Goal: Share content

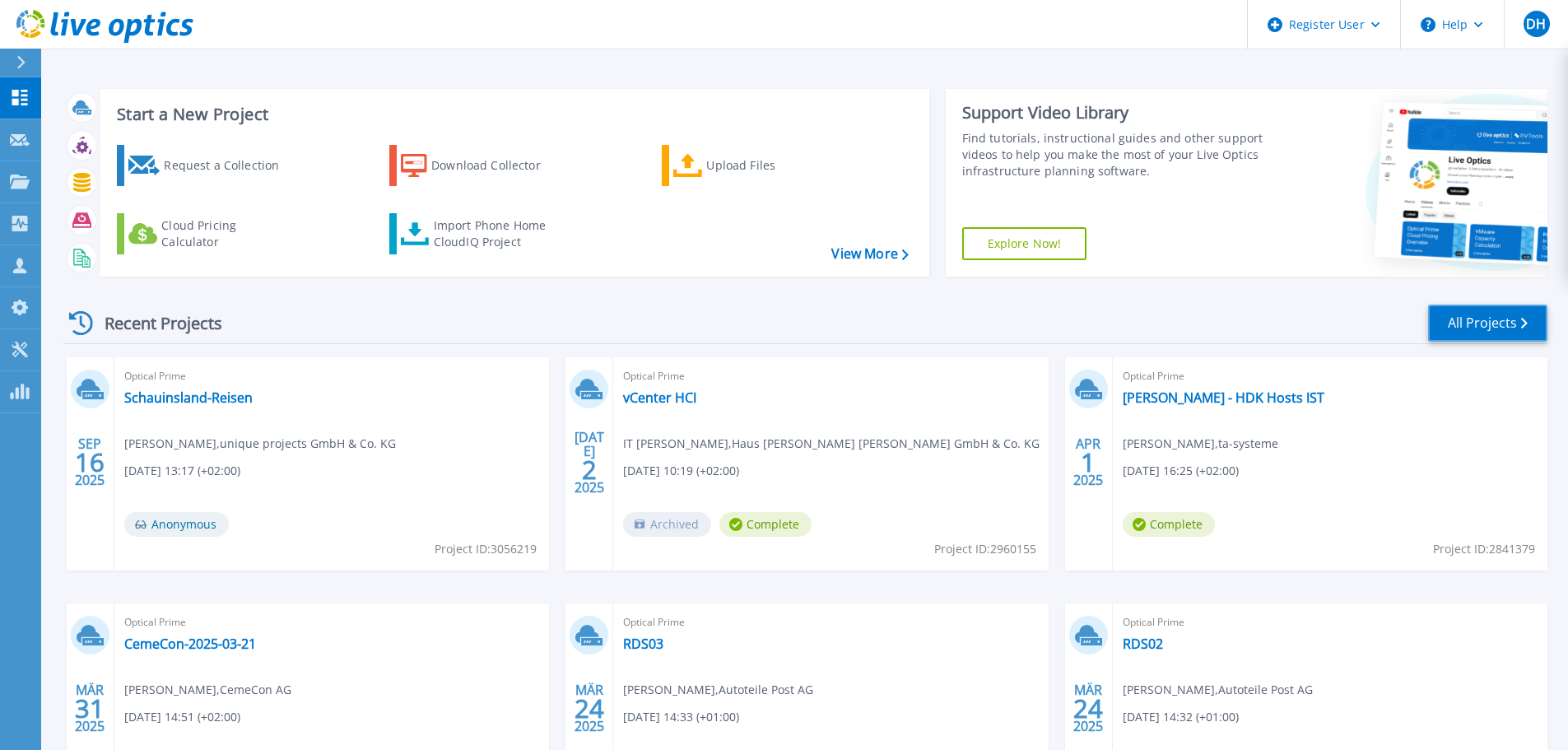
click at [1463, 322] on link "All Projects" at bounding box center [1488, 323] width 120 height 37
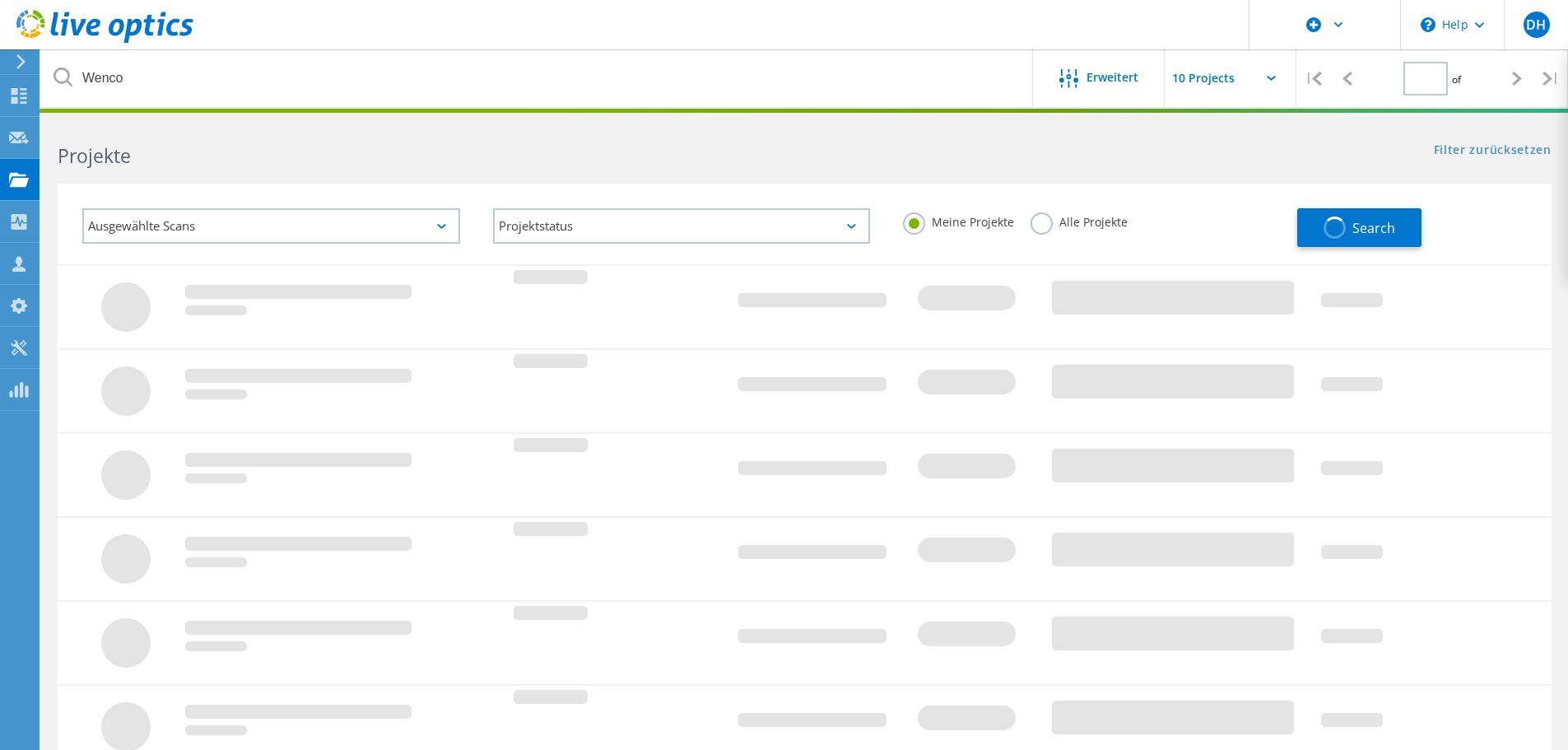
type input "1"
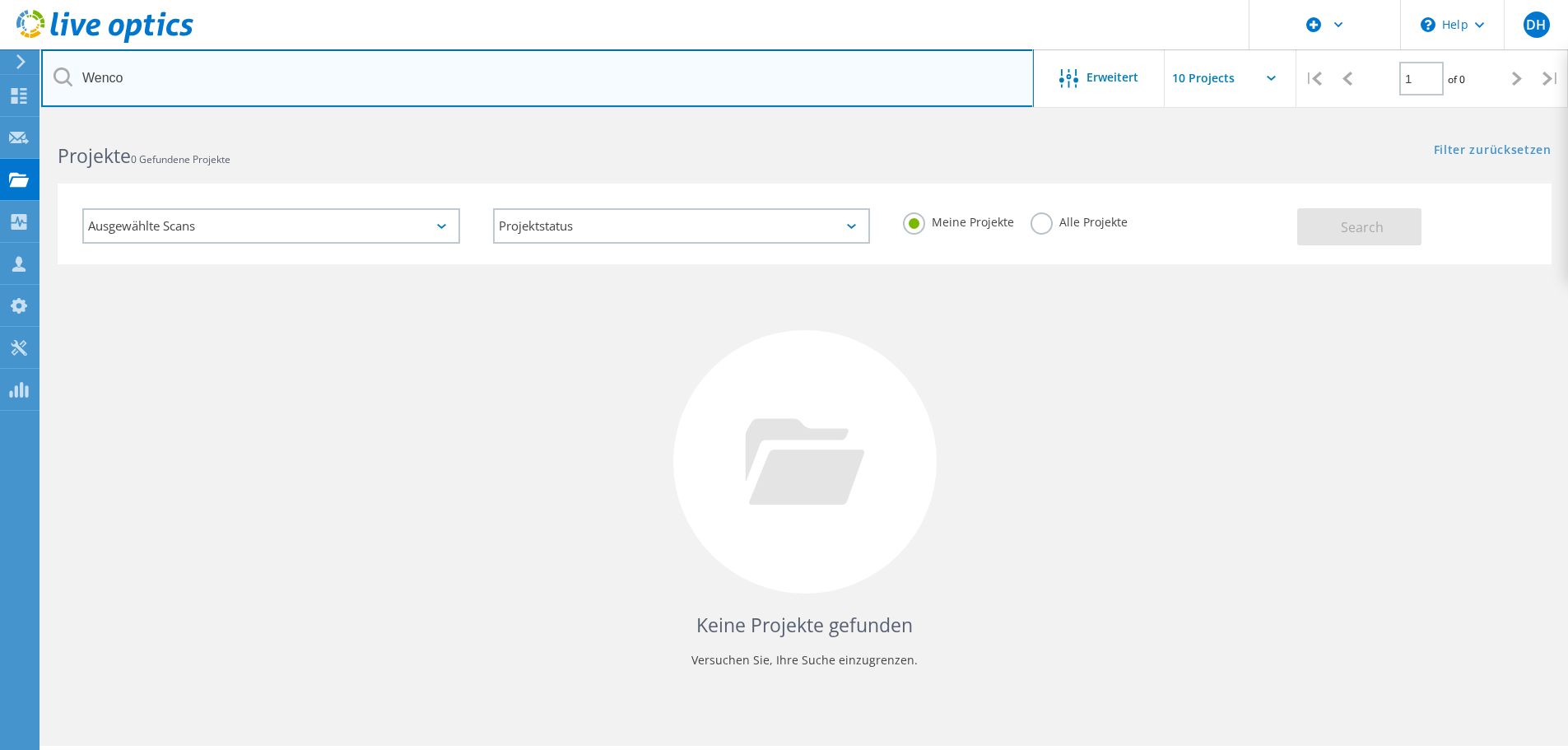
click at [353, 71] on input "Wenco" at bounding box center [537, 78] width 993 height 57
drag, startPoint x: 153, startPoint y: 82, endPoint x: 56, endPoint y: 79, distance: 97.0
click at [56, 79] on div "Wenco" at bounding box center [536, 78] width 992 height 57
type input "Borussia"
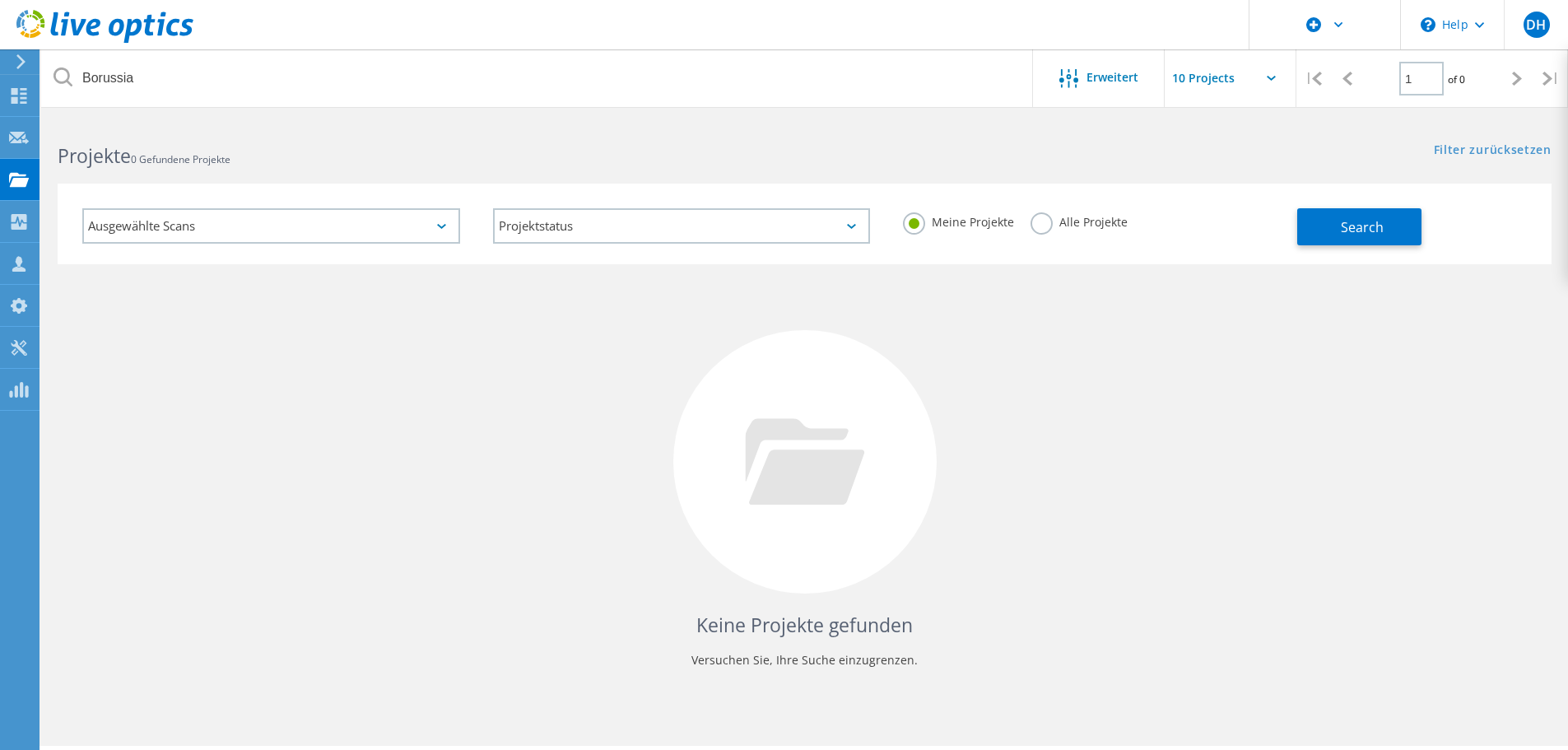
click at [1079, 173] on div "Ausgewählte Scans Projektstatus Wird durchgeführt vollständig Veröffentlicht am…" at bounding box center [804, 214] width 1527 height 102
click at [1344, 231] on span "Search" at bounding box center [1362, 227] width 43 height 18
click at [1049, 226] on label "Alle Projekte" at bounding box center [1079, 220] width 97 height 16
click at [0, 0] on input "Alle Projekte" at bounding box center [0, 0] width 0 height 0
click at [1413, 231] on button "Search" at bounding box center [1359, 227] width 124 height 37
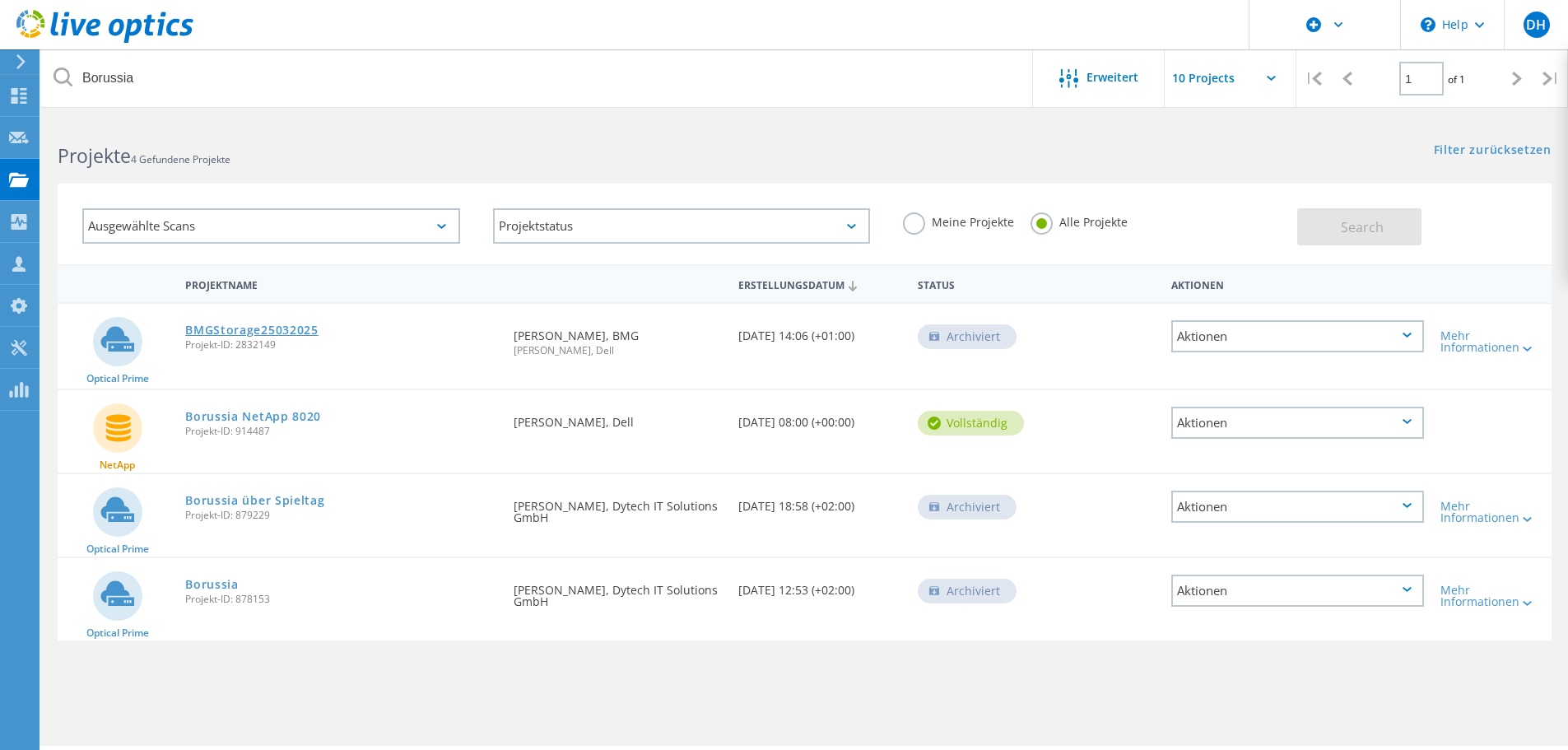
click at [295, 331] on link "BMGStorage25032025" at bounding box center [252, 330] width 134 height 11
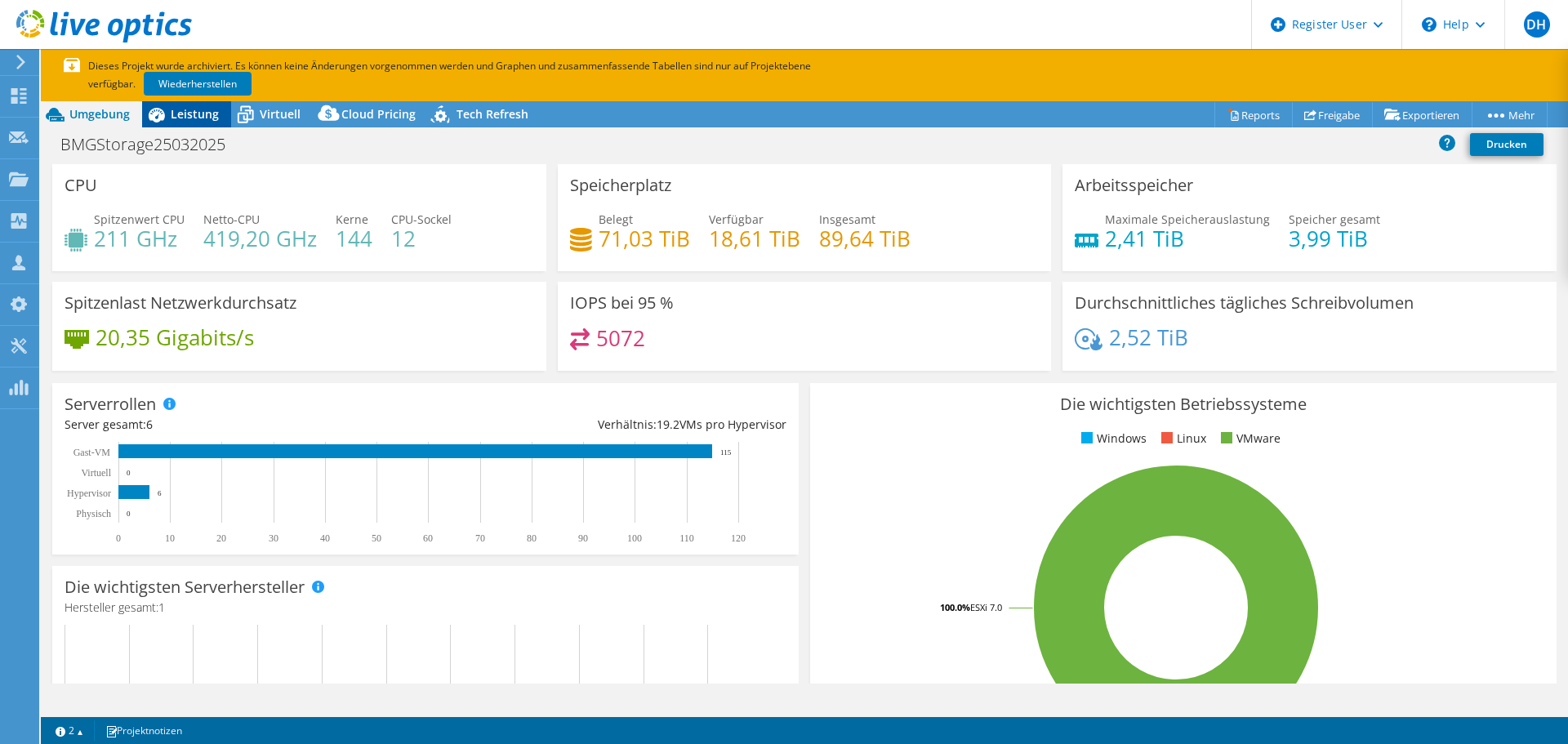
click at [201, 120] on span "Leistung" at bounding box center [194, 114] width 48 height 16
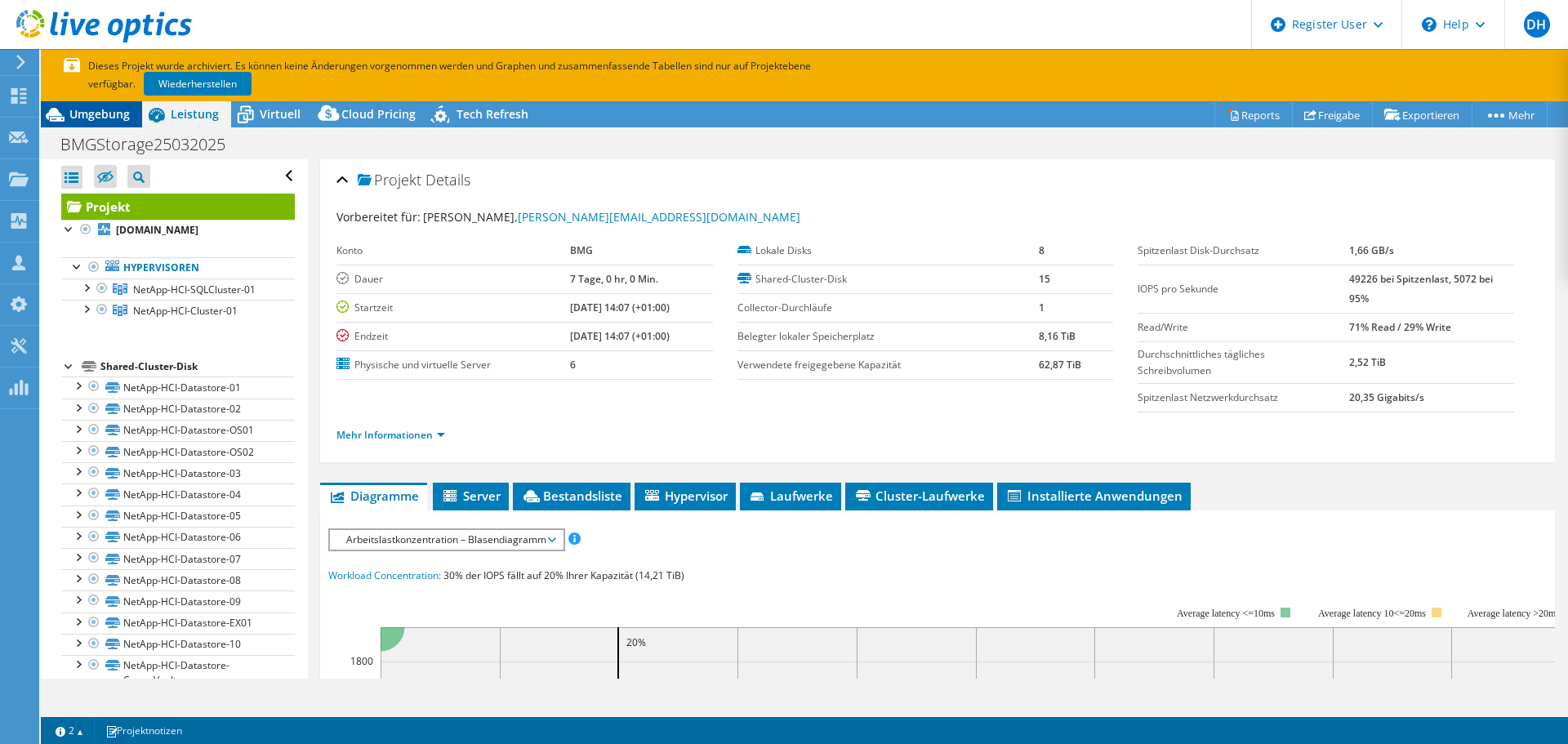
click at [127, 114] on span "Umgebung" at bounding box center [100, 114] width 60 height 16
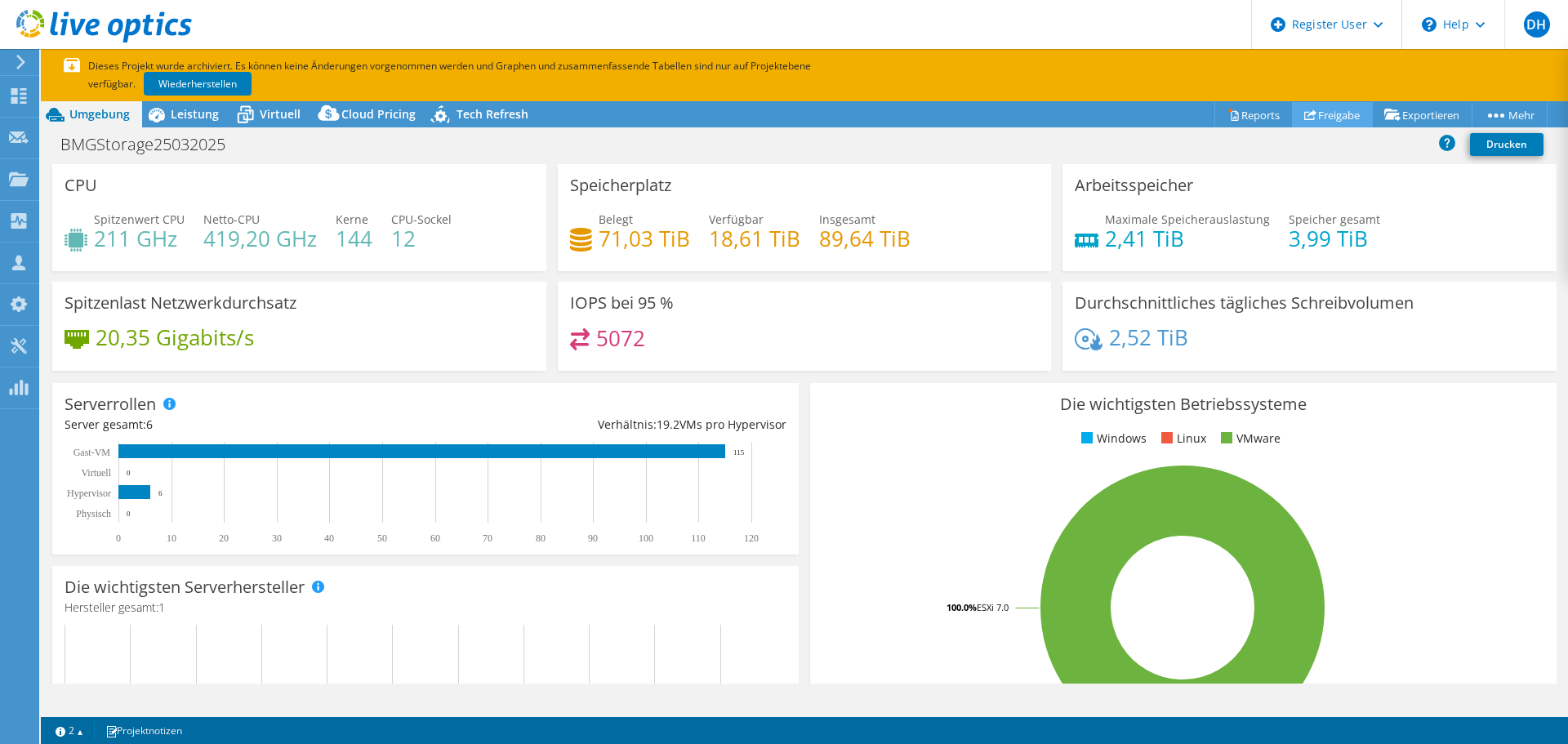
click at [1343, 123] on link "Freigabe" at bounding box center [1332, 115] width 81 height 25
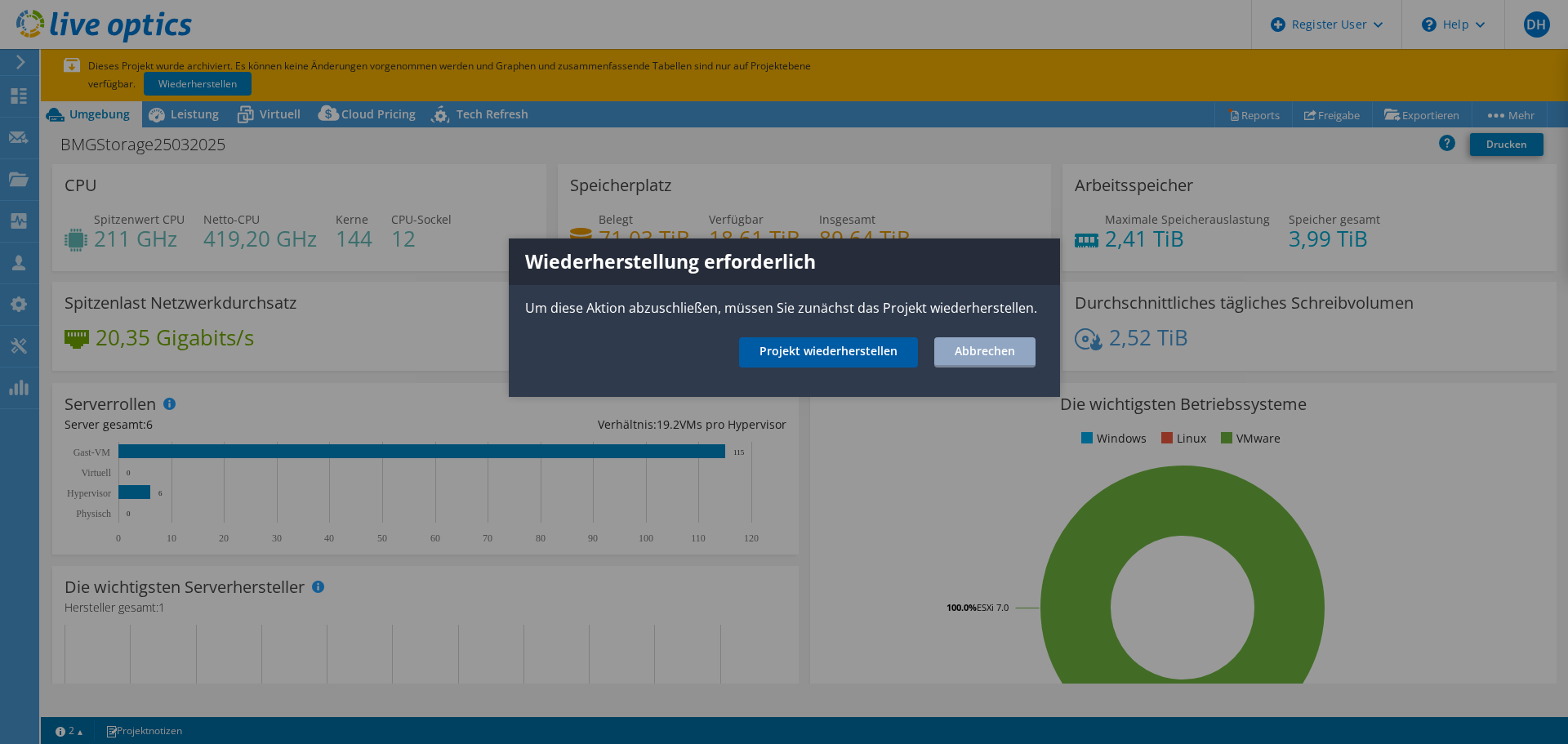
click at [855, 355] on link "Projekt wiederherstellen" at bounding box center [829, 352] width 179 height 30
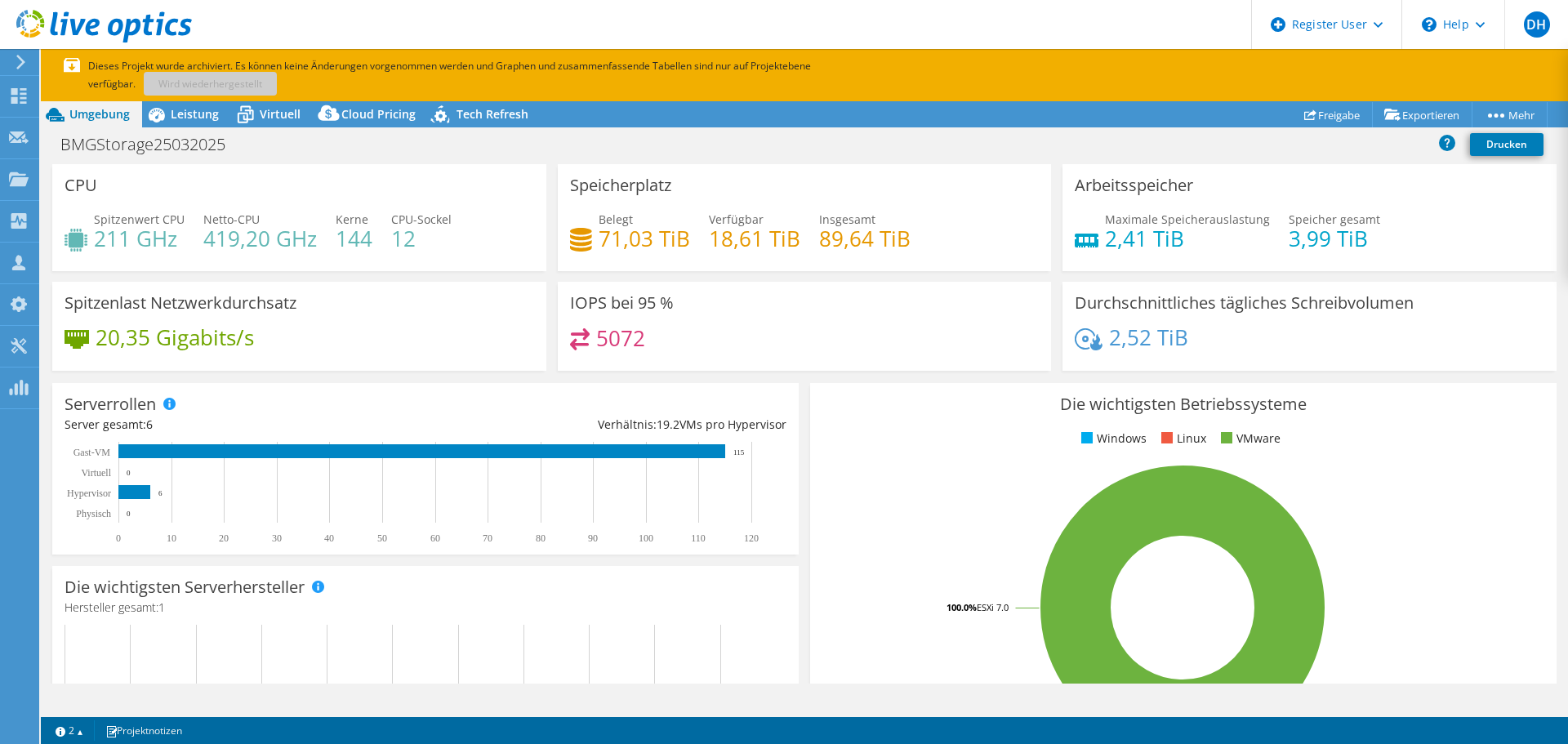
click at [807, 133] on div "BMGStorage25032025 Drucken" at bounding box center [804, 144] width 1527 height 30
click at [1084, 137] on div "BMGStorage25032025 Drucken" at bounding box center [804, 144] width 1527 height 30
click at [1311, 120] on link "Freigabe" at bounding box center [1332, 115] width 81 height 25
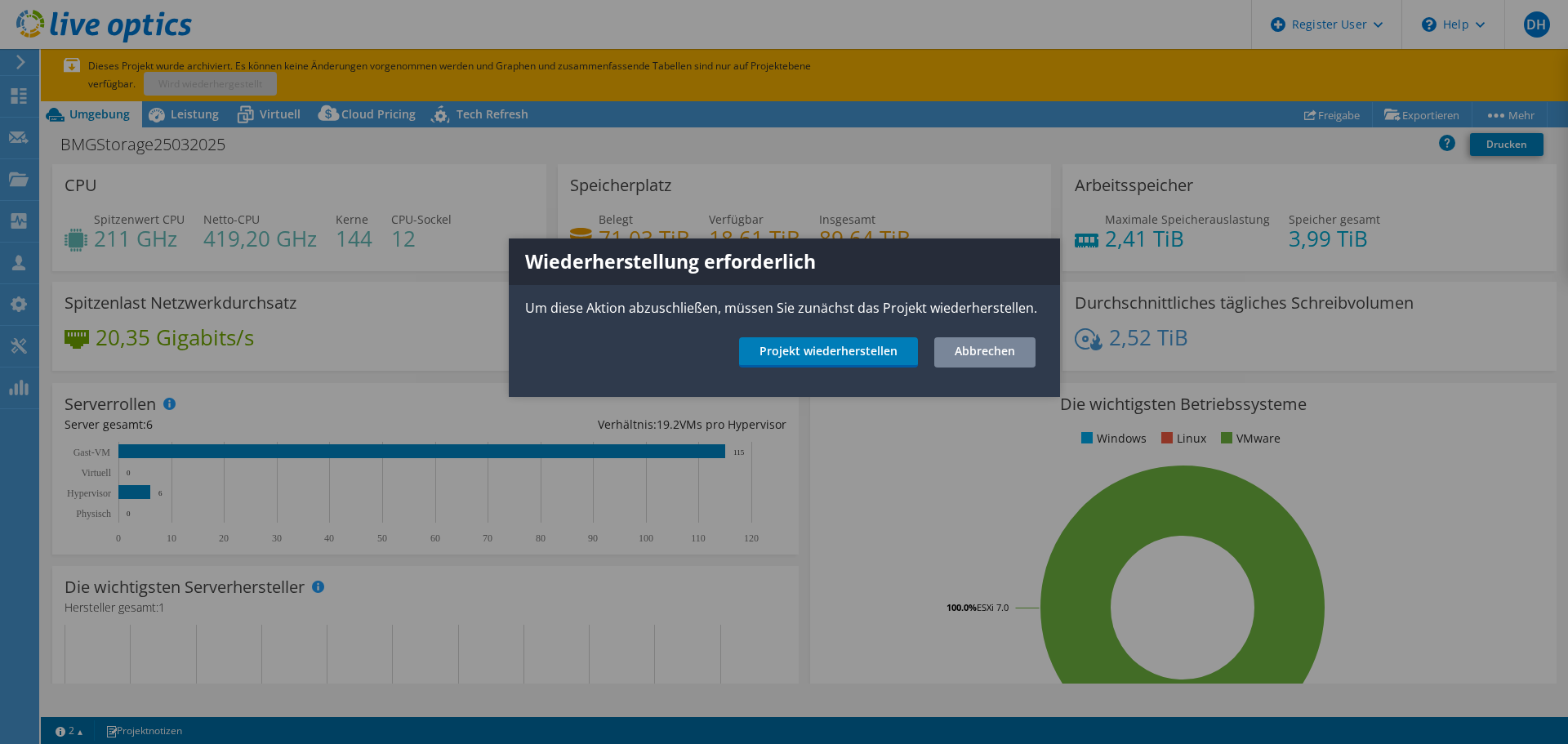
click at [978, 349] on link "Abbrechen" at bounding box center [985, 352] width 102 height 30
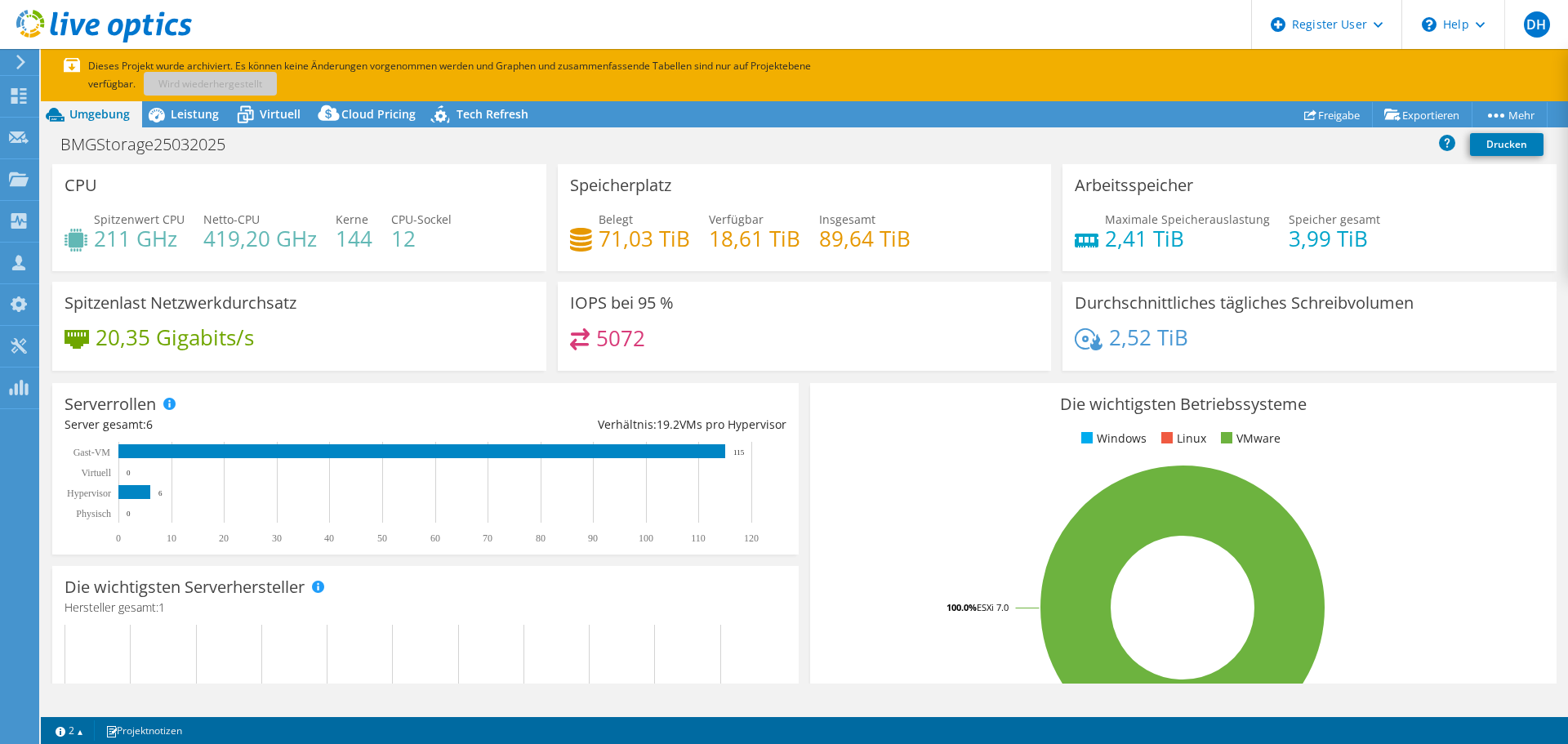
click at [683, 149] on div "BMGStorage25032025 Drucken" at bounding box center [804, 144] width 1527 height 30
click at [793, 372] on div "IOPS bei 95 % 5072" at bounding box center [804, 332] width 505 height 100
click at [1056, 149] on div "BMGStorage25032025 Drucken" at bounding box center [804, 144] width 1527 height 30
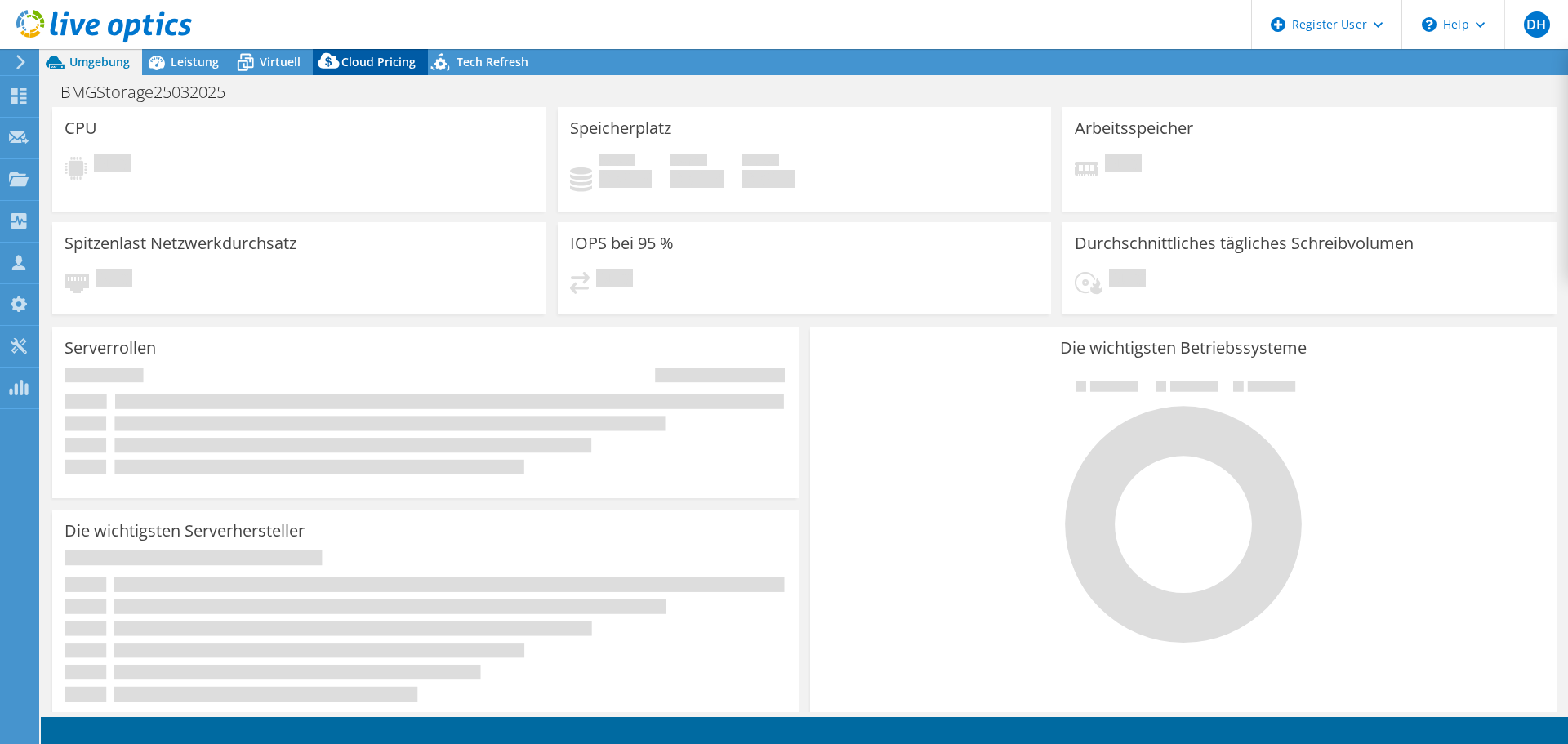
select select "USD"
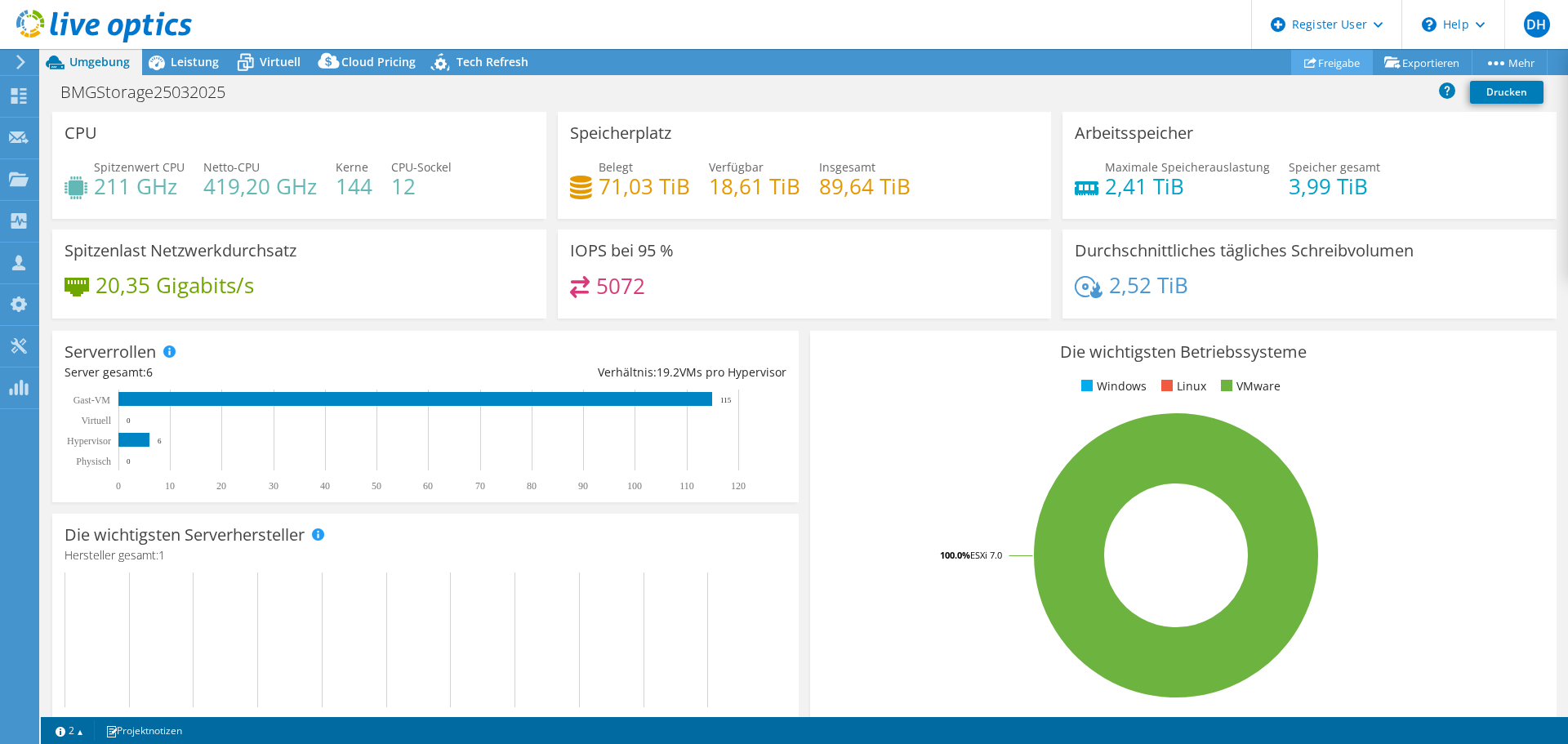
click at [1326, 69] on link "Freigabe" at bounding box center [1331, 62] width 82 height 25
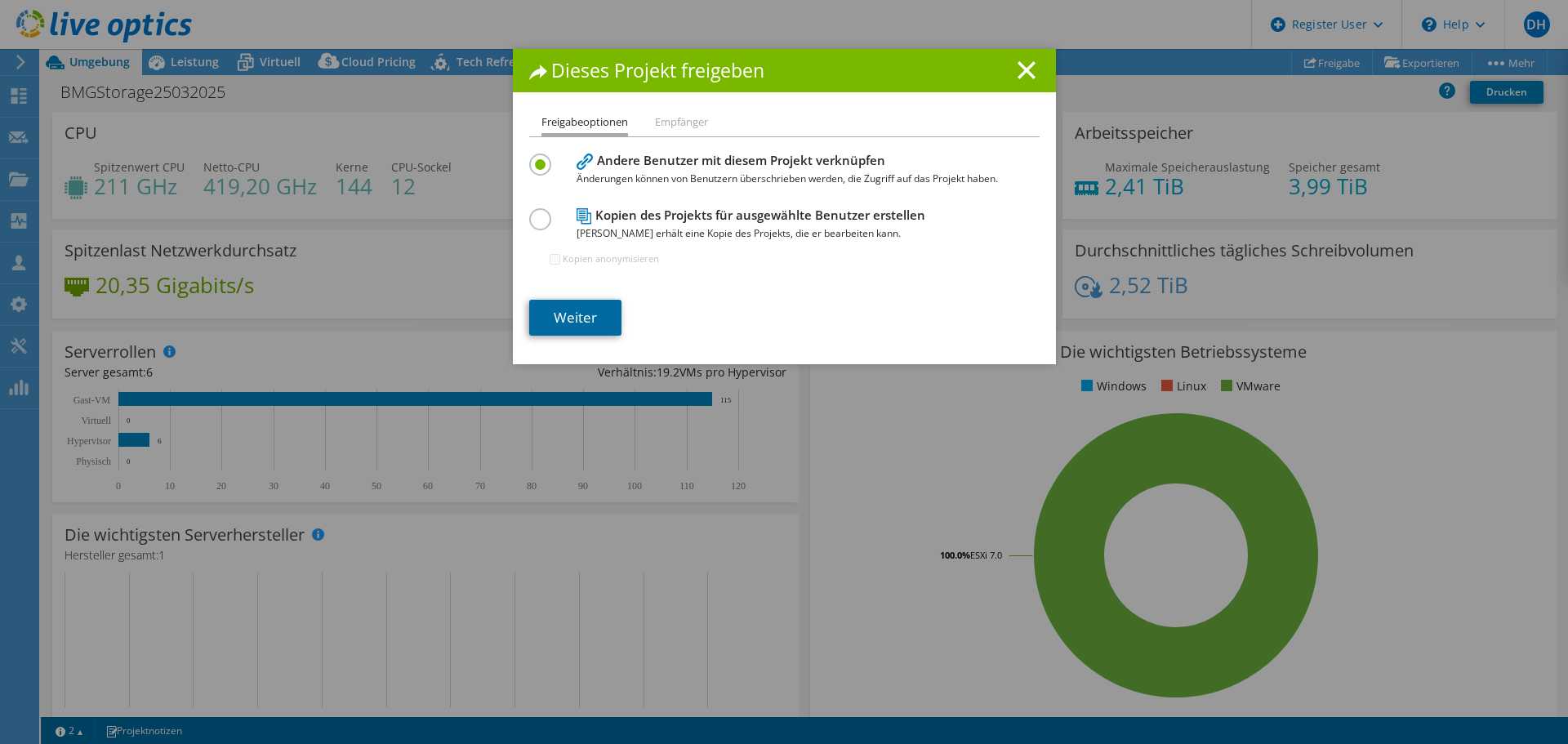
click at [544, 307] on link "Weiter" at bounding box center [575, 318] width 92 height 36
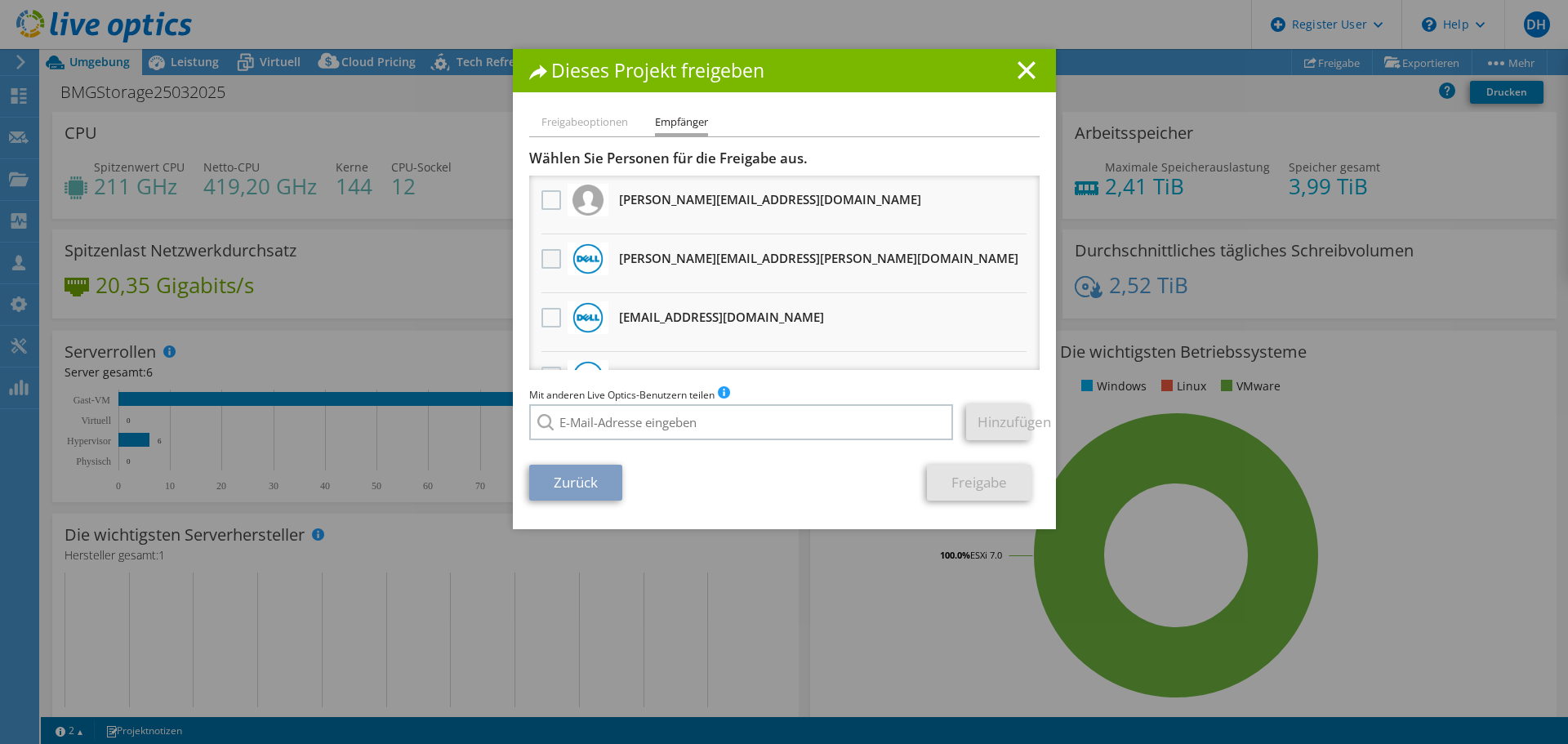
click at [541, 263] on label at bounding box center [553, 258] width 24 height 20
click at [0, 0] on input "checkbox" at bounding box center [0, 0] width 0 height 0
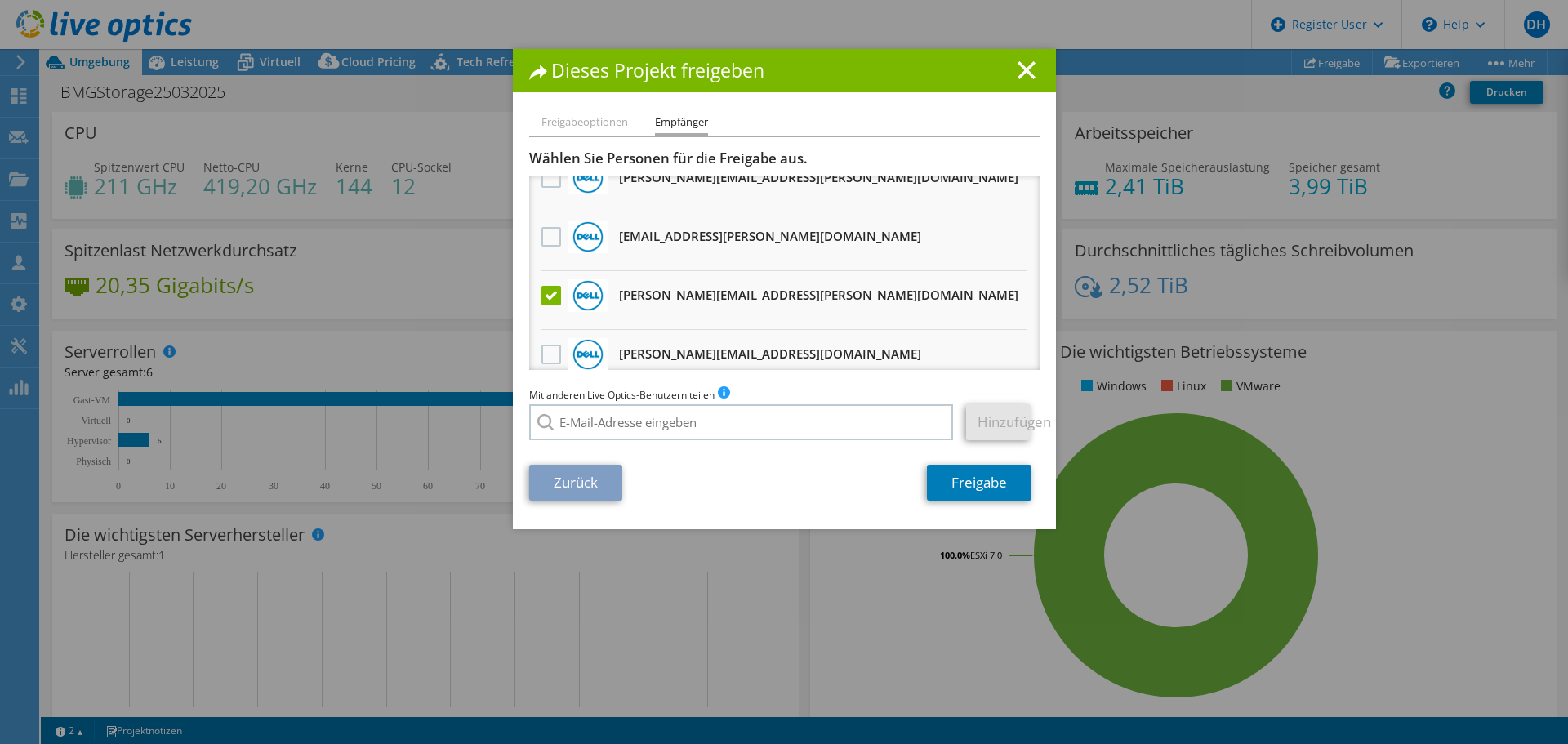
scroll to position [981, 0]
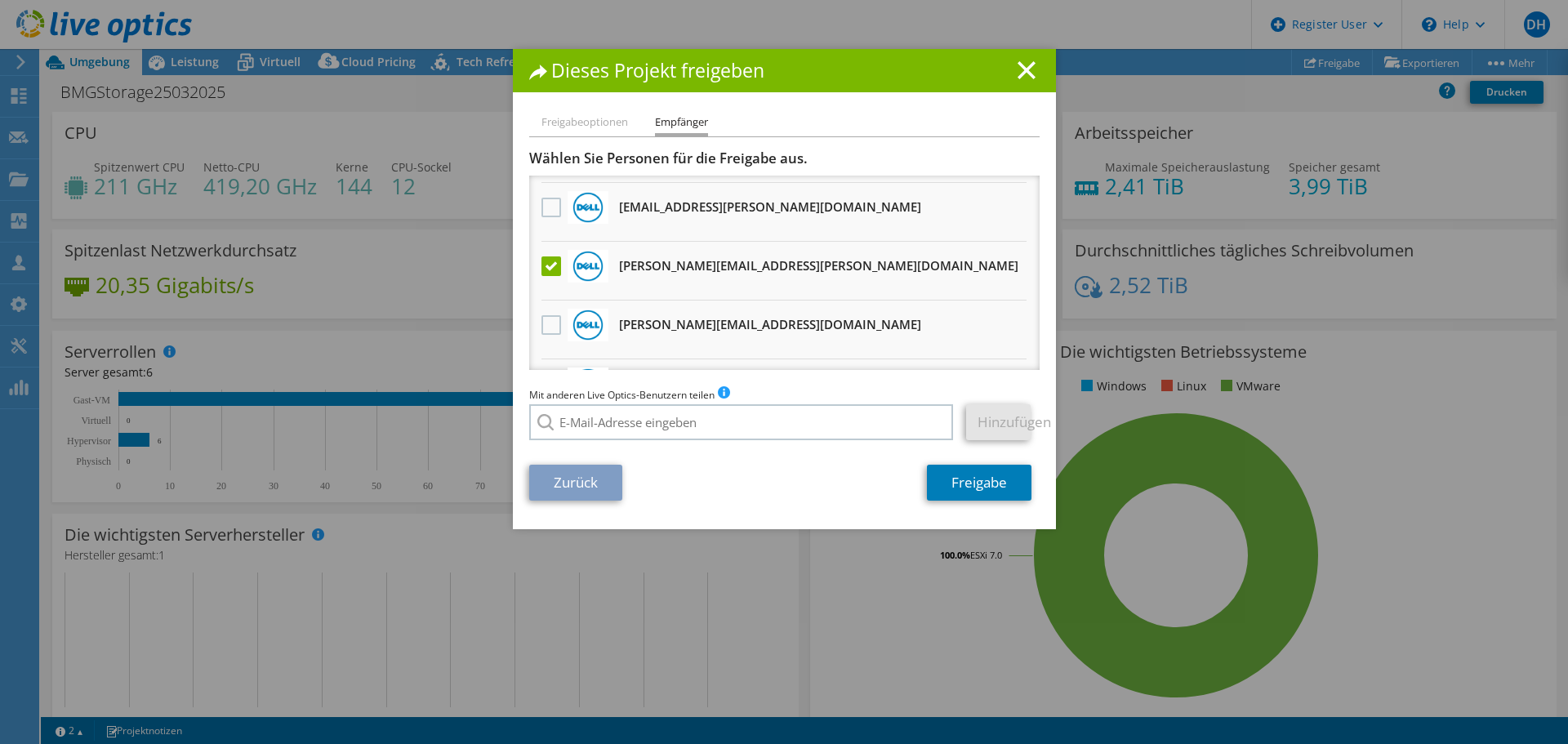
click at [857, 487] on div "Zurück Freigabe" at bounding box center [784, 483] width 510 height 36
click at [610, 129] on li "Freigabeoptionen" at bounding box center [584, 123] width 87 height 21
click at [656, 125] on li "Empfänger" at bounding box center [682, 125] width 53 height 24
click at [567, 489] on link "Zurück" at bounding box center [576, 483] width 93 height 36
